Goal: Obtain resource: Download file/media

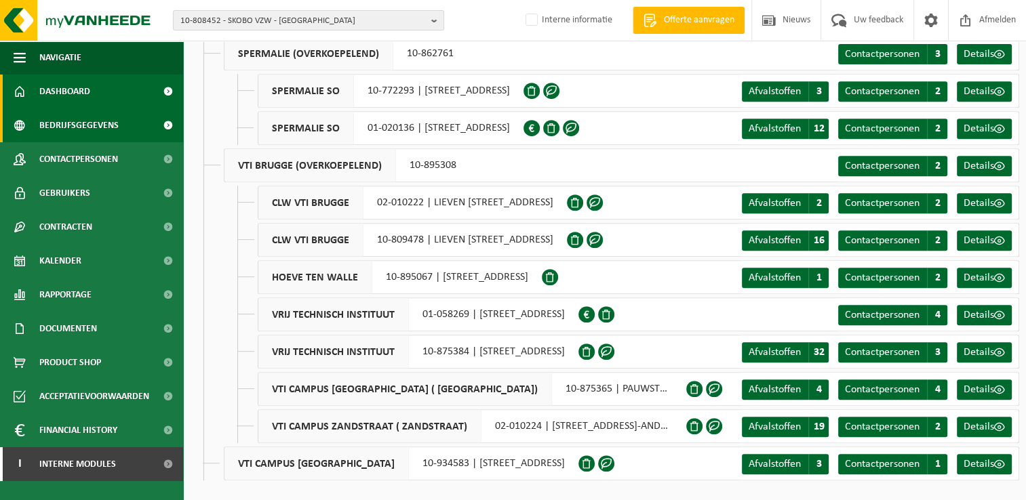
click at [71, 94] on span "Dashboard" at bounding box center [64, 92] width 51 height 34
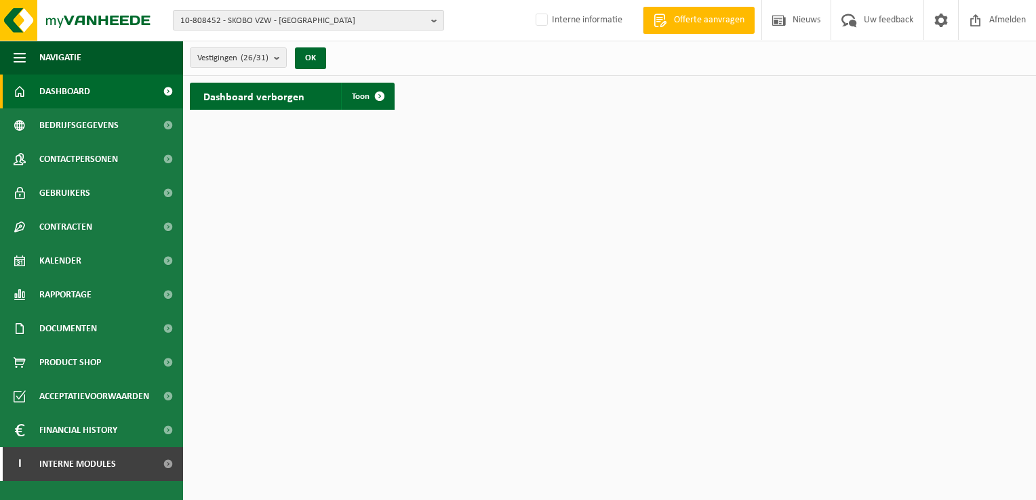
click at [434, 21] on b "button" at bounding box center [437, 20] width 12 height 19
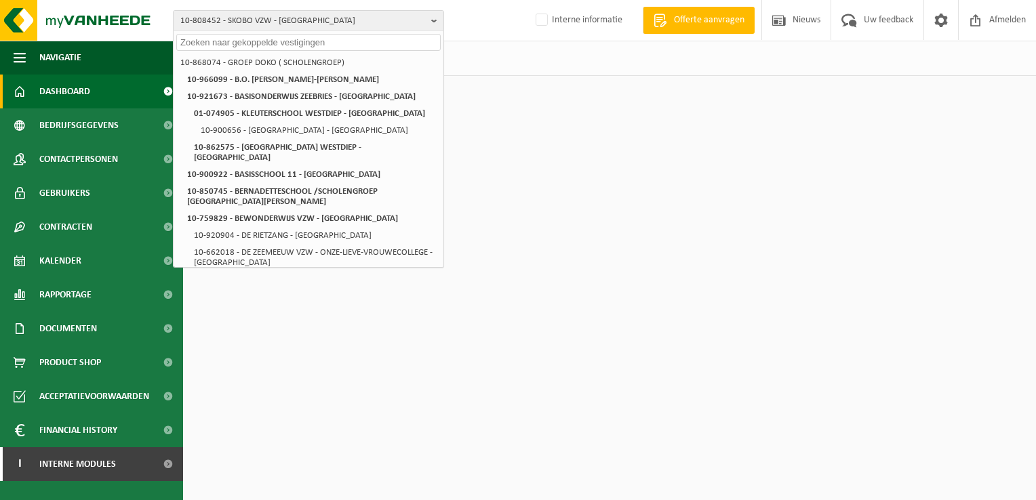
click at [401, 39] on input "text" at bounding box center [308, 42] width 264 height 17
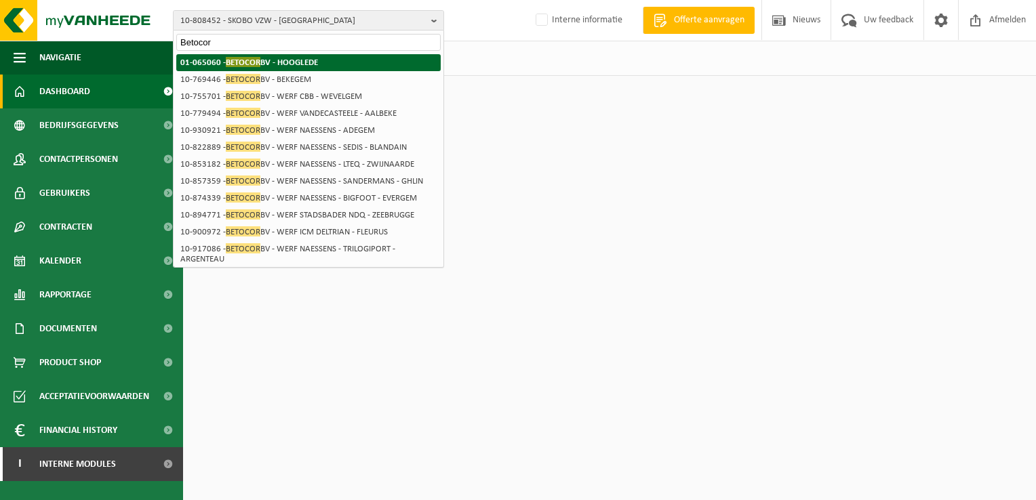
type input "Betocor"
click at [333, 56] on li "01-065060 - BETOCOR BV - HOOGLEDE" at bounding box center [308, 62] width 264 height 17
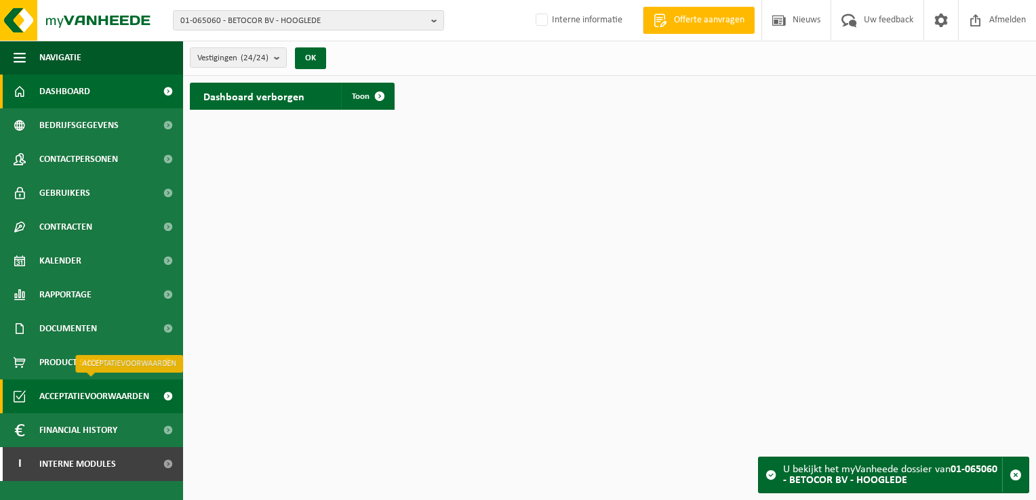
click at [87, 397] on span "Acceptatievoorwaarden" at bounding box center [94, 397] width 110 height 34
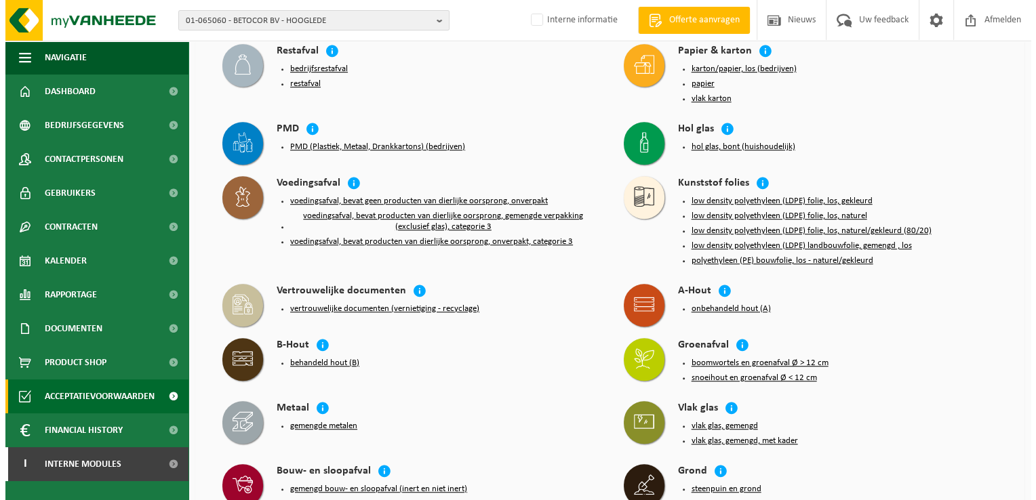
scroll to position [814, 0]
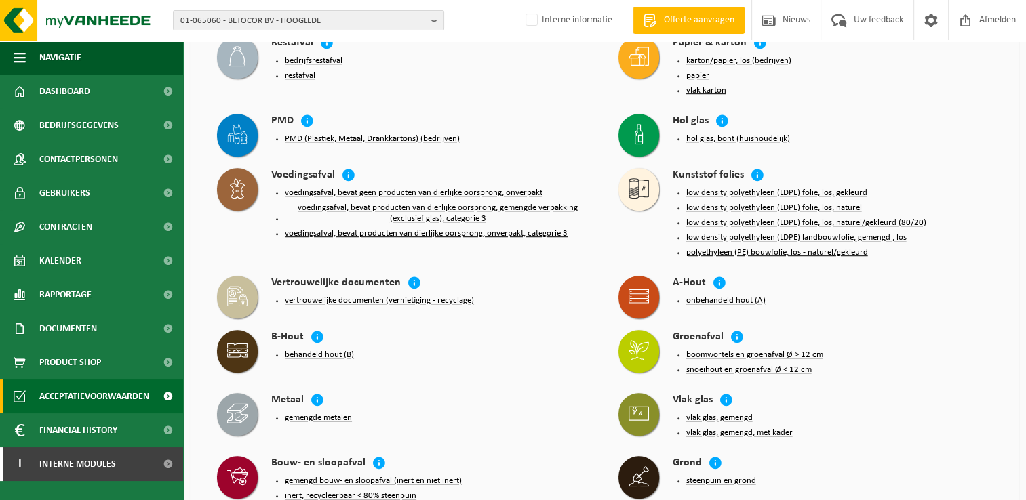
click at [323, 350] on button "behandeld hout (B)" at bounding box center [319, 355] width 69 height 11
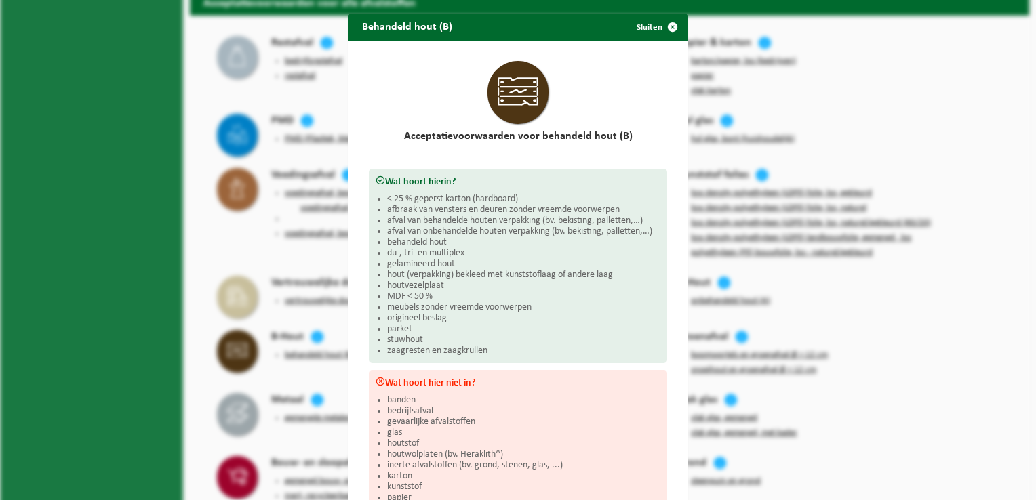
scroll to position [121, 0]
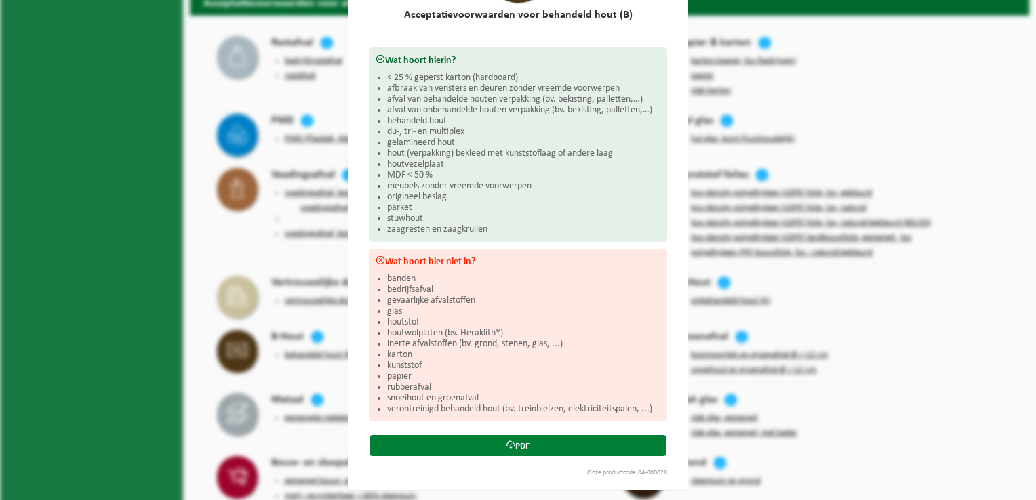
click at [517, 437] on link "PDF" at bounding box center [518, 445] width 296 height 21
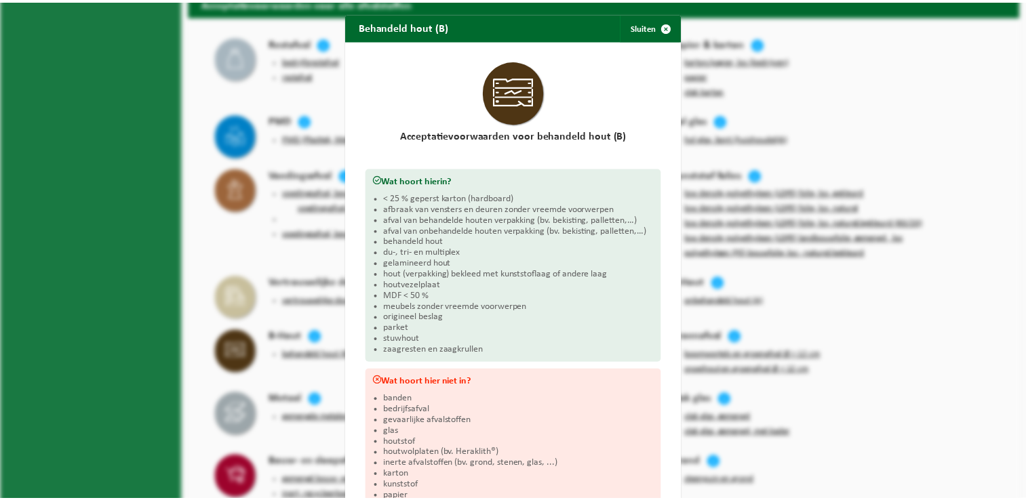
scroll to position [0, 0]
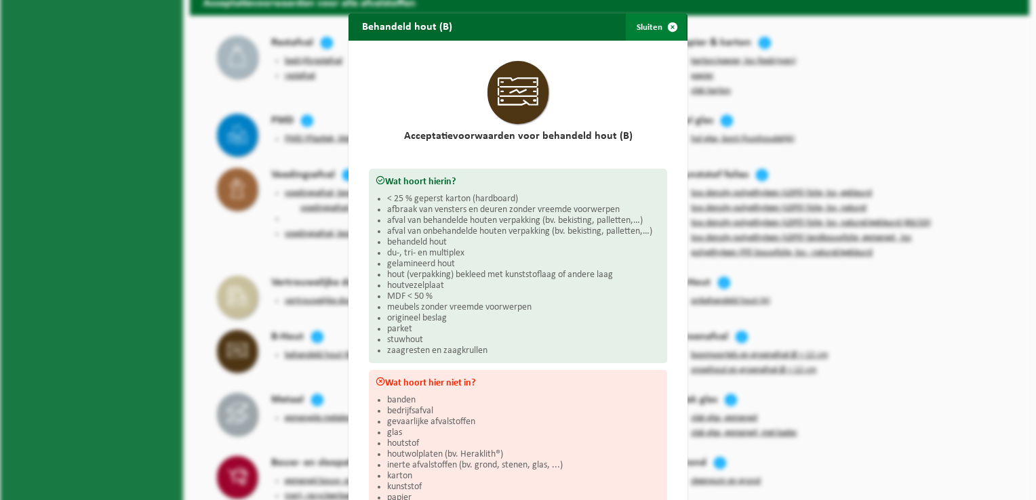
click at [667, 26] on span "button" at bounding box center [672, 27] width 27 height 27
